Goal: Information Seeking & Learning: Learn about a topic

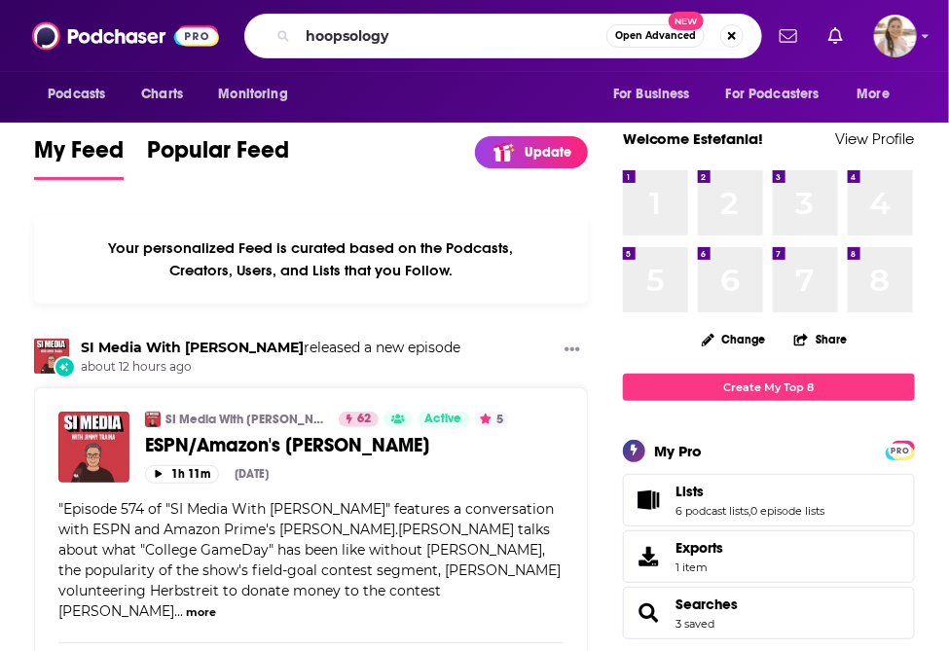
type input "hoopsology"
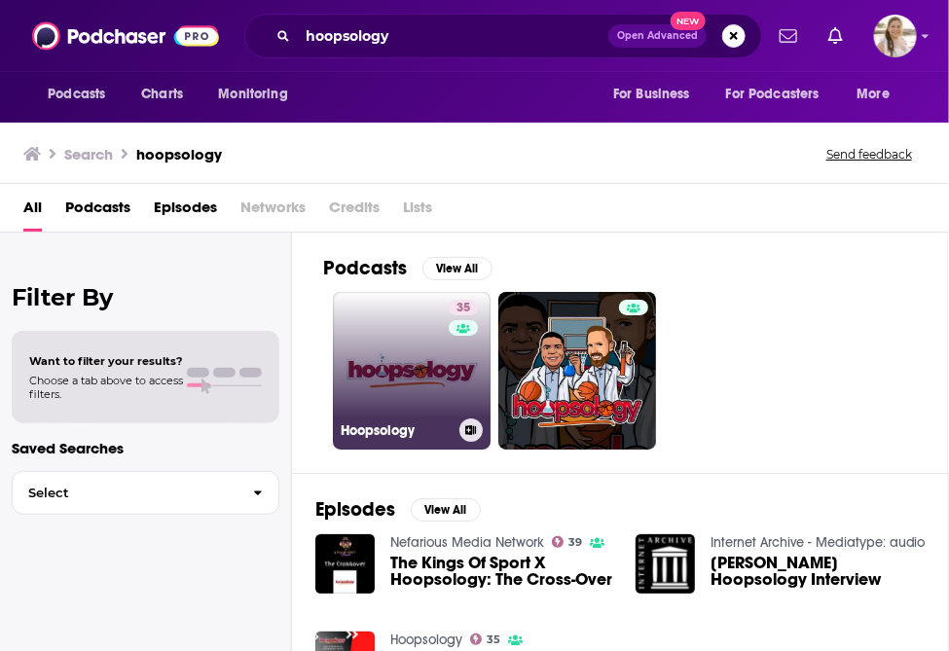
click at [372, 383] on link "35 Hoopsology" at bounding box center [412, 371] width 158 height 158
